Goal: Transaction & Acquisition: Book appointment/travel/reservation

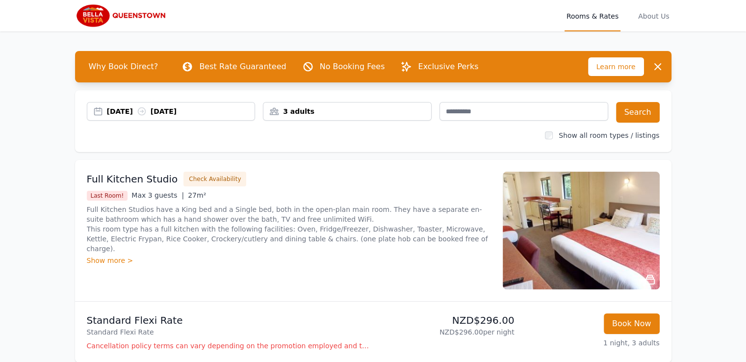
click at [362, 110] on div "3 adults" at bounding box center [347, 111] width 168 height 10
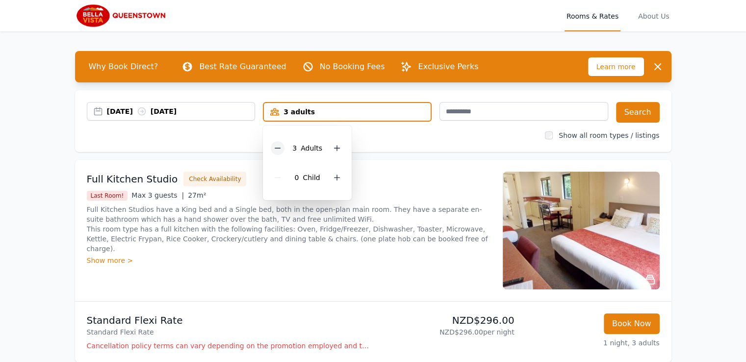
click at [278, 149] on icon at bounding box center [278, 148] width 8 height 8
click at [336, 176] on icon at bounding box center [336, 177] width 5 height 5
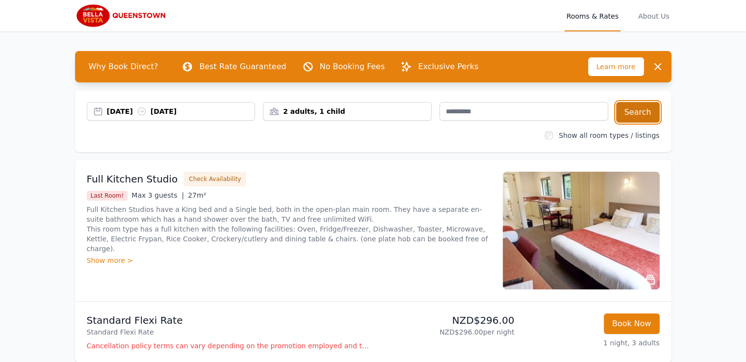
click at [646, 110] on button "Search" at bounding box center [638, 112] width 44 height 21
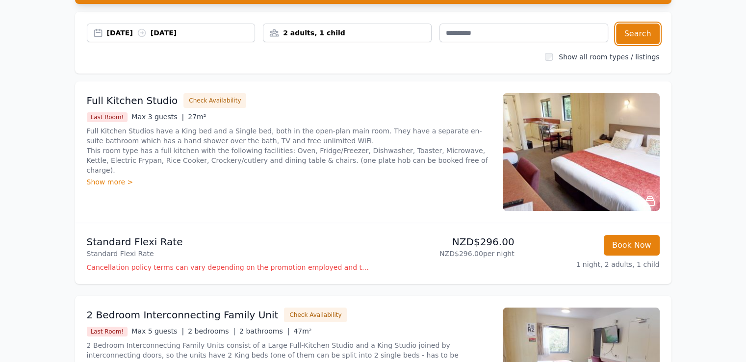
scroll to position [79, 0]
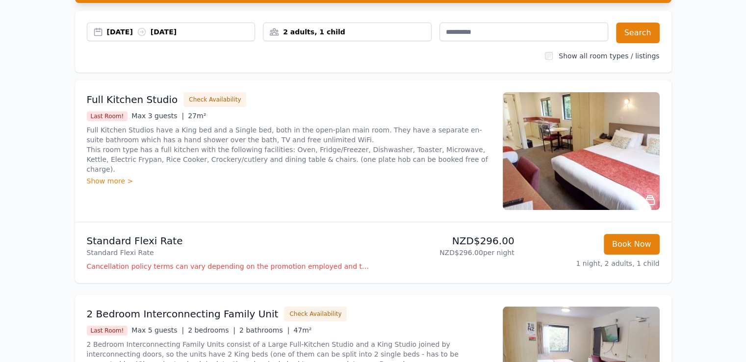
click at [588, 158] on img at bounding box center [581, 151] width 157 height 118
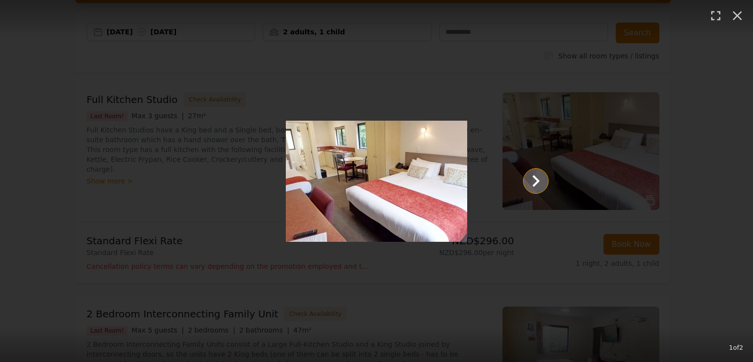
click at [531, 186] on icon "Show slide 2 of 2" at bounding box center [536, 181] width 24 height 24
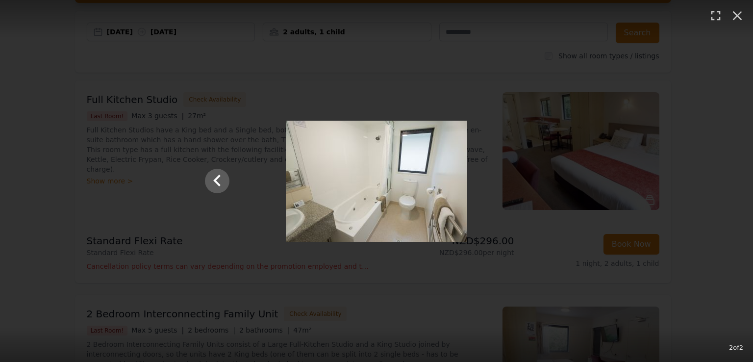
click at [531, 186] on div at bounding box center [376, 181] width 363 height 121
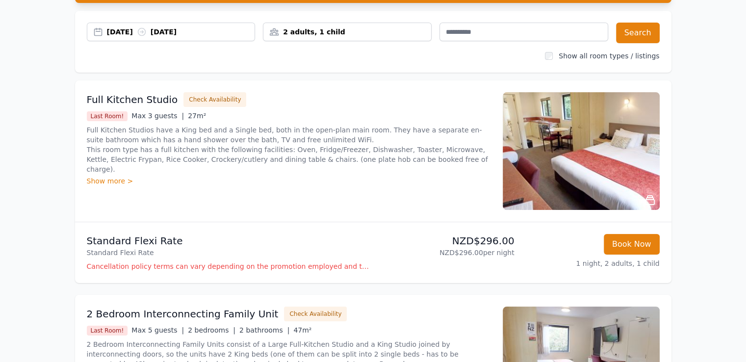
click at [121, 176] on div "Show more >" at bounding box center [289, 181] width 404 height 10
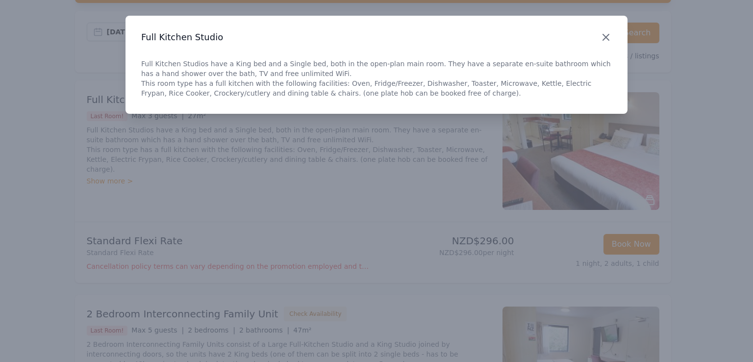
click at [603, 35] on icon "button" at bounding box center [606, 37] width 6 height 6
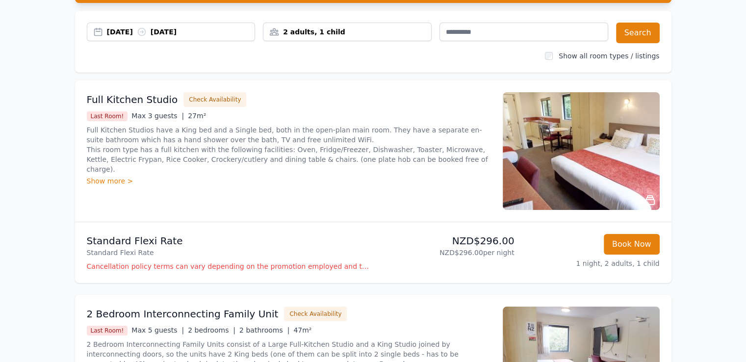
scroll to position [0, 0]
